Goal: Task Accomplishment & Management: Use online tool/utility

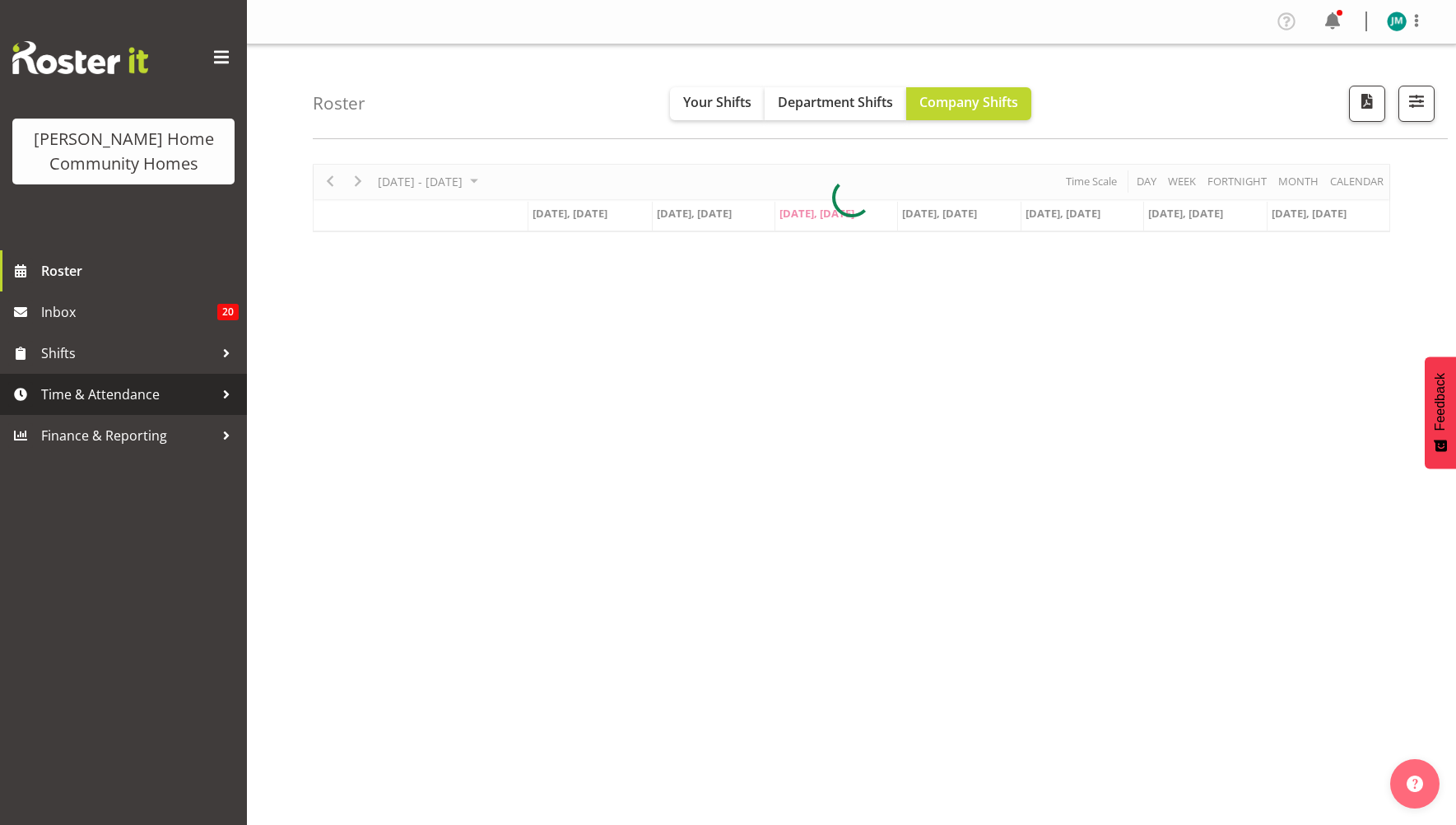
click at [147, 392] on span "Time & Attendance" at bounding box center [127, 395] width 173 height 25
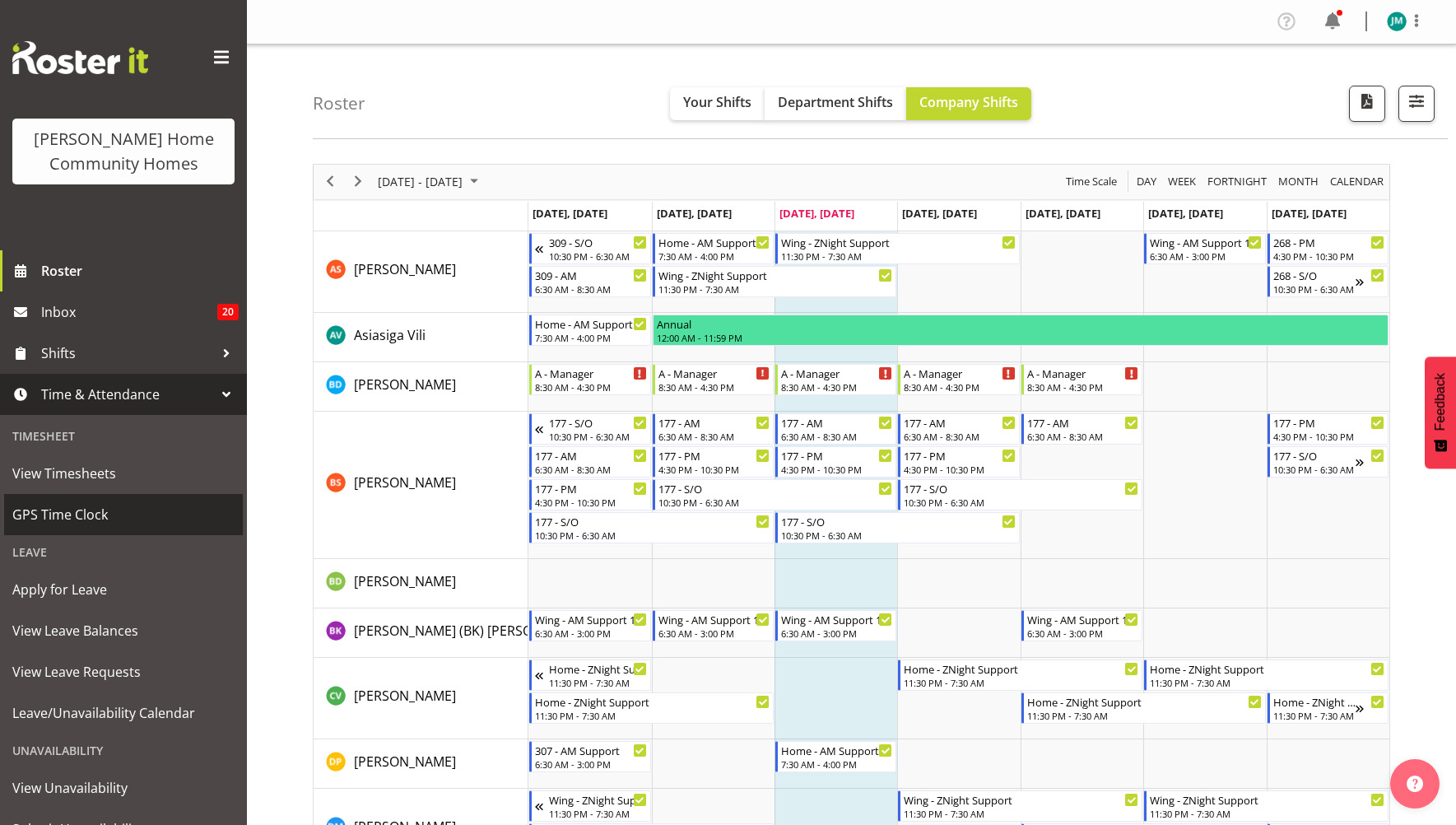
click at [162, 494] on link "GPS Time Clock" at bounding box center [123, 514] width 238 height 42
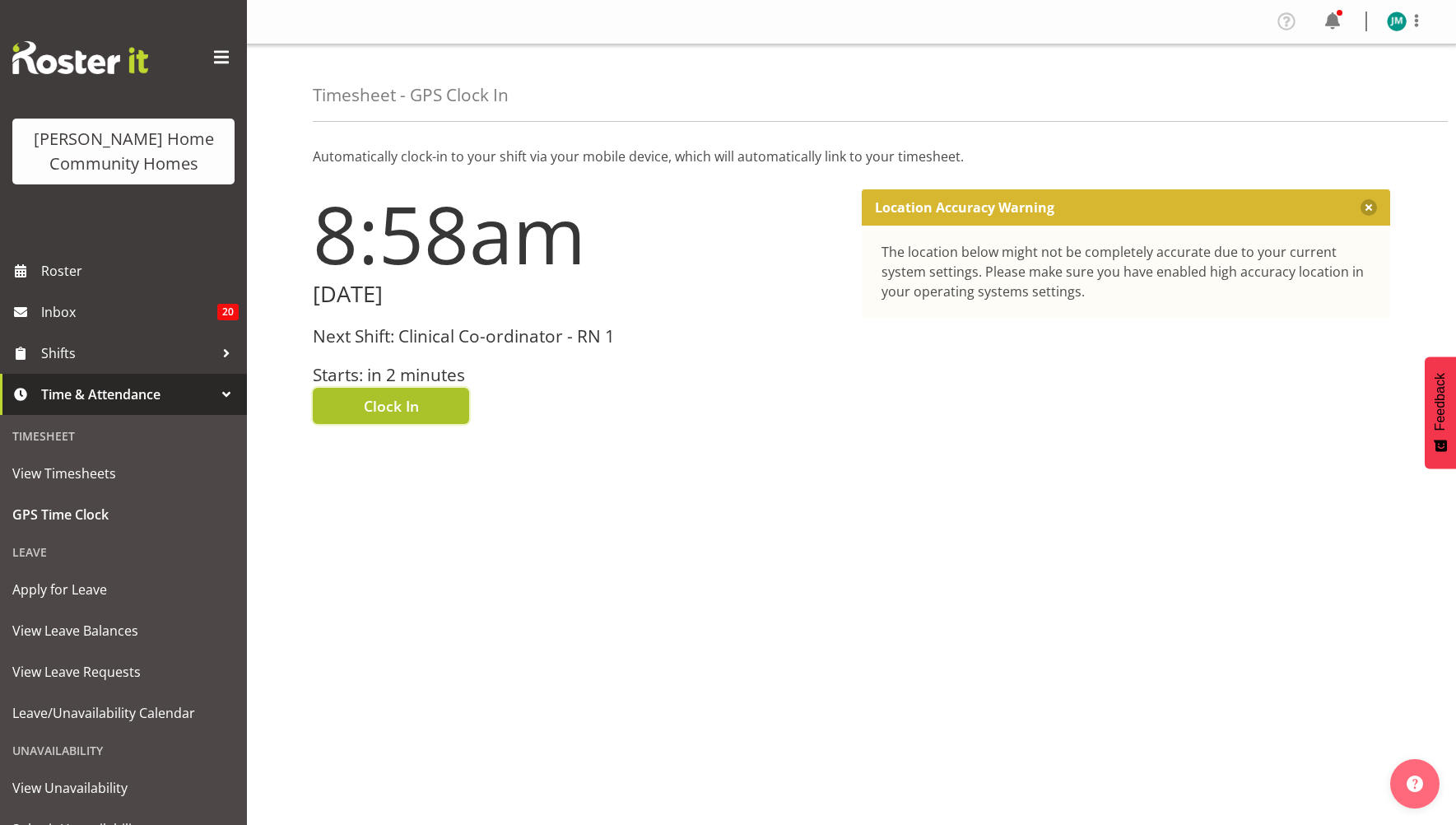
click at [424, 410] on button "Clock In" at bounding box center [391, 406] width 156 height 37
